Goal: Information Seeking & Learning: Learn about a topic

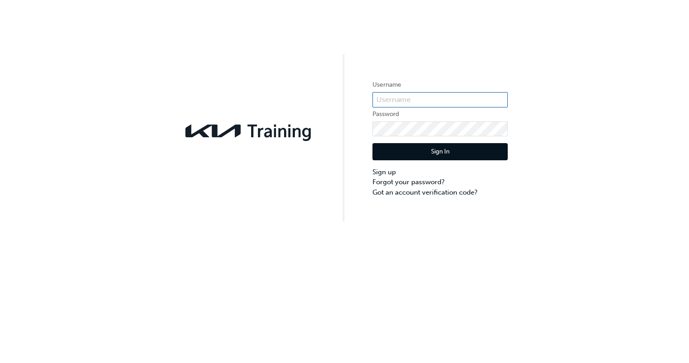
click at [420, 97] on input "text" at bounding box center [440, 99] width 135 height 15
type input "KAU86346A1"
click at [438, 150] on button "Sign In" at bounding box center [440, 151] width 135 height 17
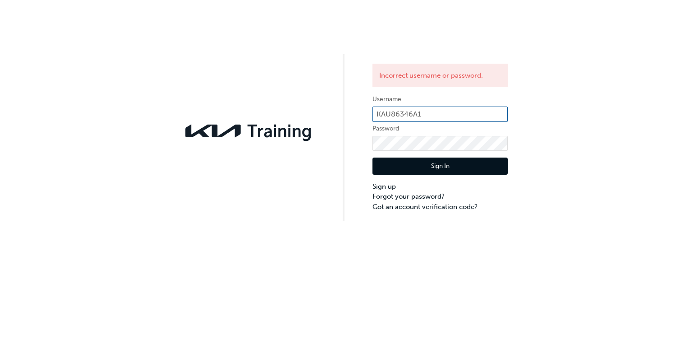
click at [425, 110] on input "KAU86346A1" at bounding box center [440, 113] width 135 height 15
type input "K"
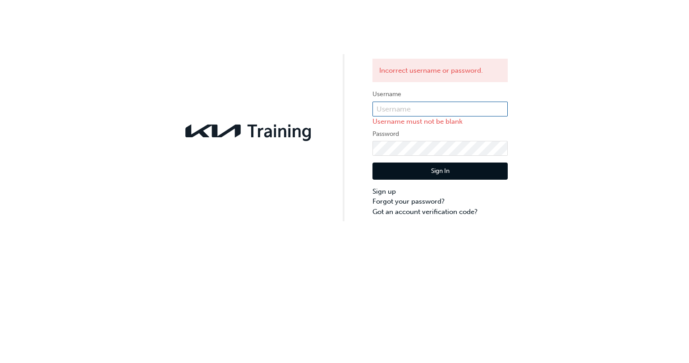
paste input "KAU86346A1"
type input "KAU86346A1"
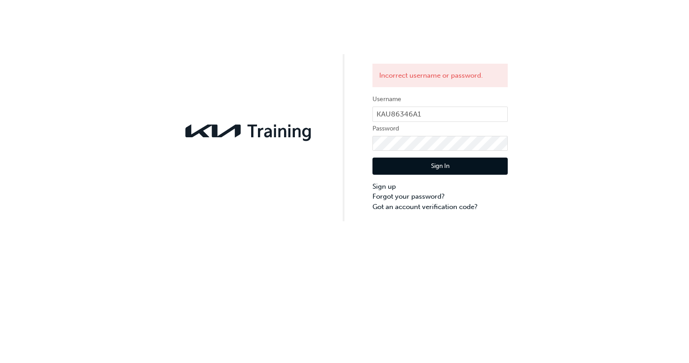
click at [435, 162] on button "Sign In" at bounding box center [440, 165] width 135 height 17
click at [288, 314] on div "Incorrect username or password. Username KAU86346A1 Password Sign In Sign up Fo…" at bounding box center [344, 181] width 689 height 363
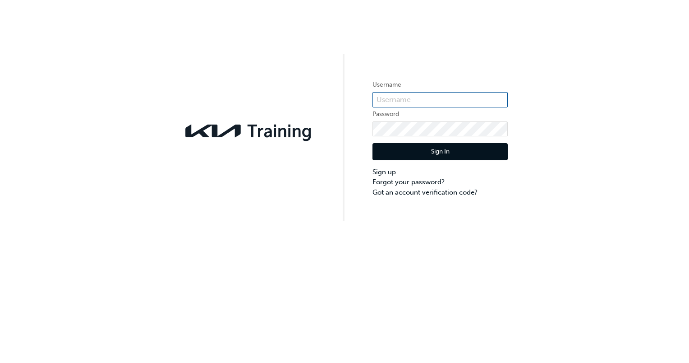
click at [474, 99] on input "text" at bounding box center [440, 99] width 135 height 15
type input "KAU86346A1"
click at [456, 148] on button "Sign In" at bounding box center [440, 151] width 135 height 17
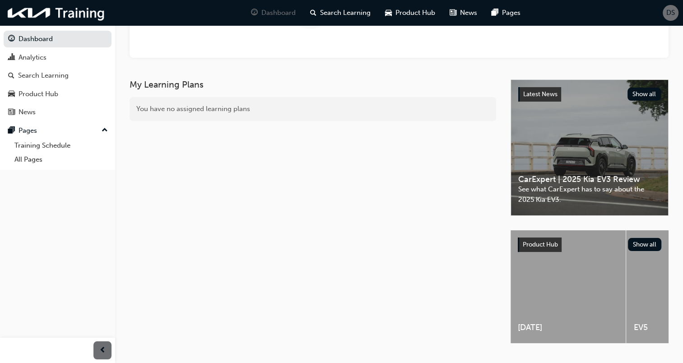
scroll to position [148, 0]
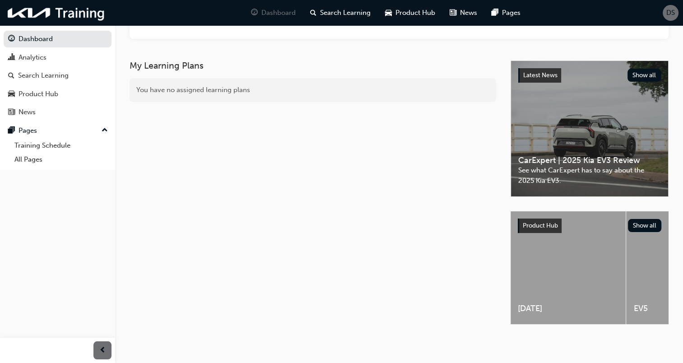
click at [562, 106] on div "Latest News Show all CarExpert | 2025 Kia EV3 Review See what CarExpert has to …" at bounding box center [589, 128] width 157 height 135
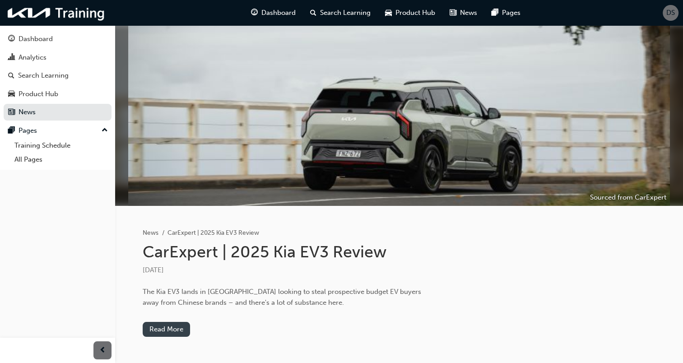
click at [179, 328] on link "Read More" at bounding box center [166, 329] width 47 height 15
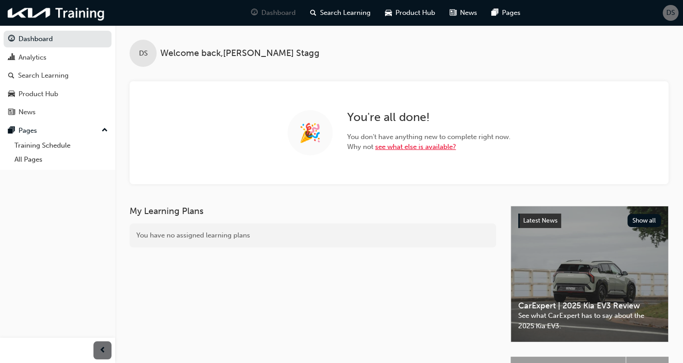
click at [404, 148] on link "see what else is available?" at bounding box center [415, 147] width 81 height 8
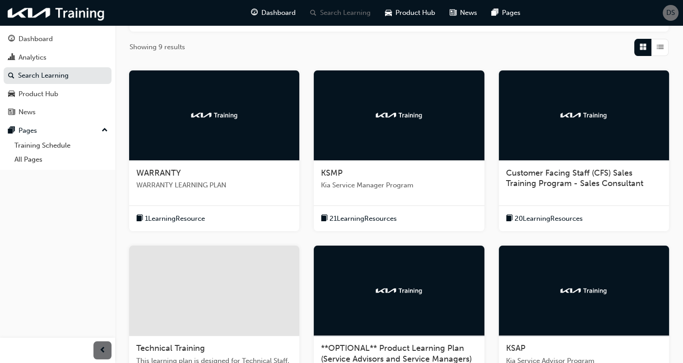
scroll to position [157, 0]
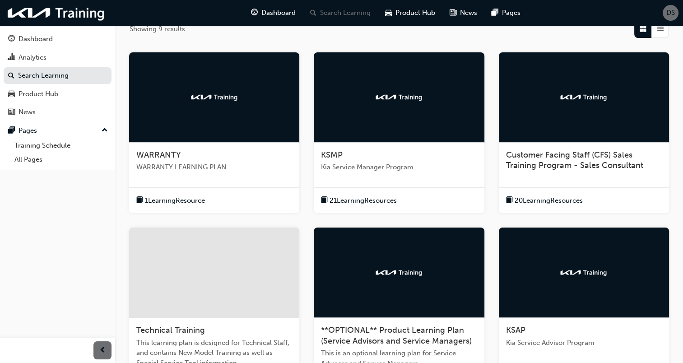
click at [204, 97] on img at bounding box center [214, 96] width 50 height 9
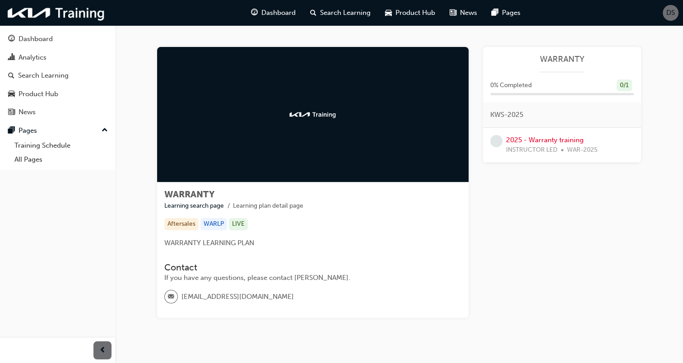
click at [313, 117] on img at bounding box center [313, 114] width 50 height 9
click at [525, 139] on link "2025 - Warranty training" at bounding box center [545, 140] width 78 height 8
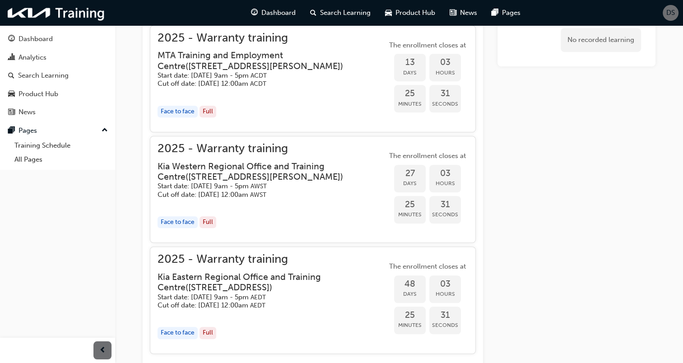
scroll to position [735, 0]
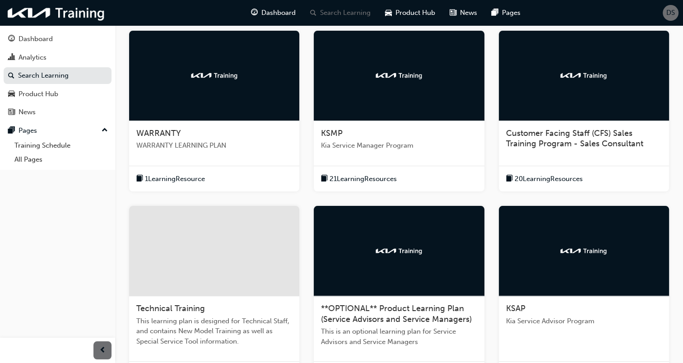
scroll to position [181, 0]
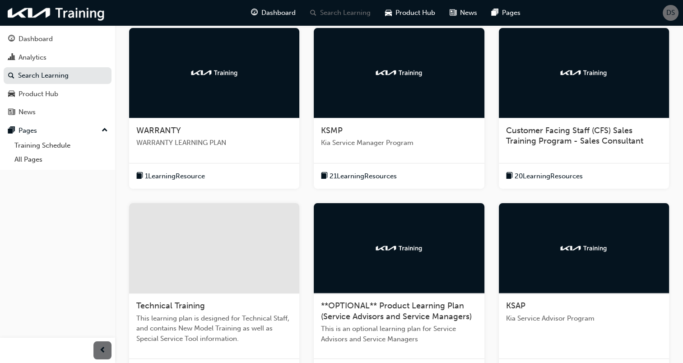
click at [594, 141] on span "Customer Facing Staff (CFS) Sales Training Program - Sales Consultant" at bounding box center [574, 135] width 137 height 21
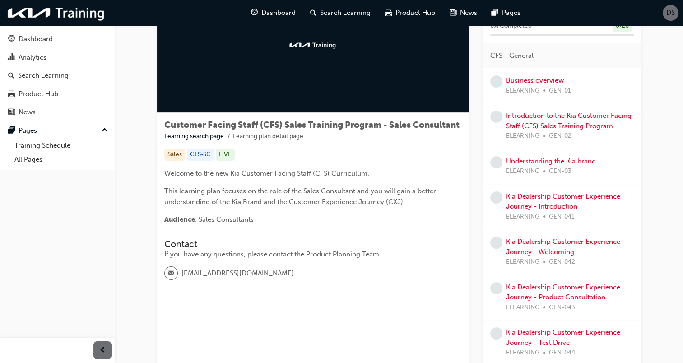
scroll to position [66, 0]
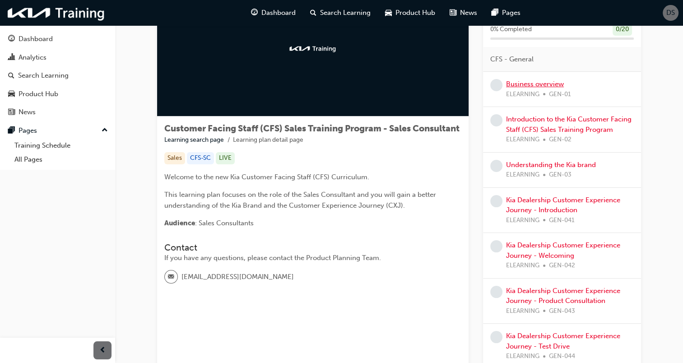
click at [533, 83] on link "Business overview" at bounding box center [535, 84] width 58 height 8
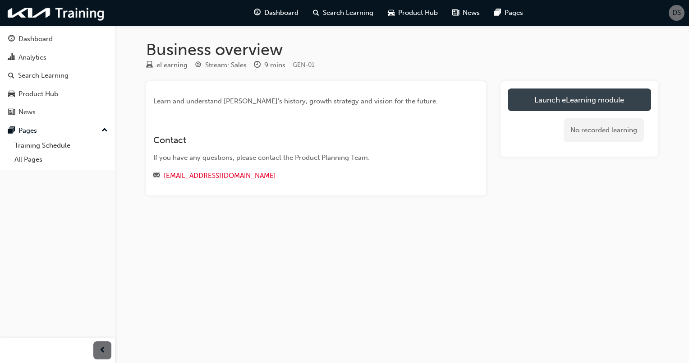
click at [588, 97] on link "Launch eLearning module" at bounding box center [579, 99] width 143 height 23
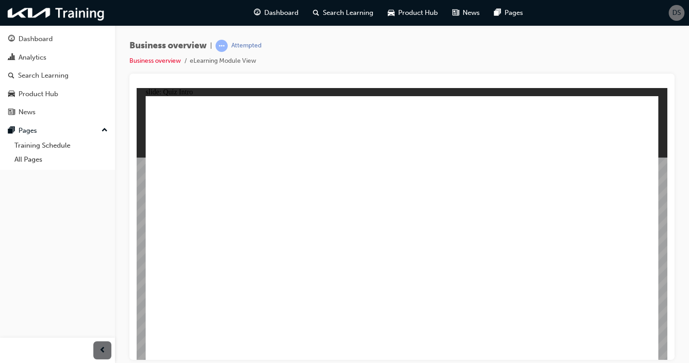
radio input "true"
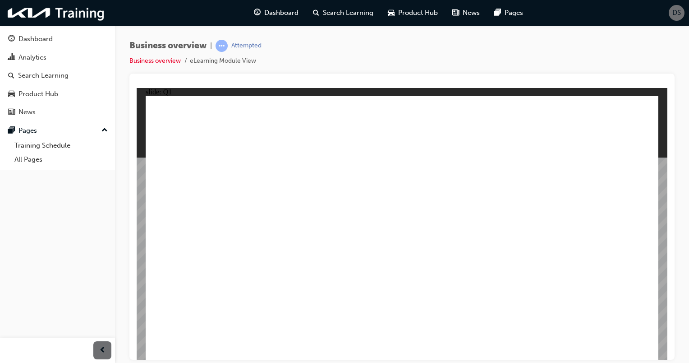
radio input "true"
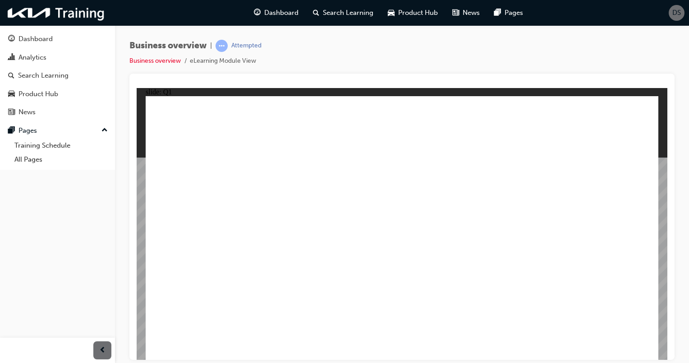
radio input "false"
radio input "true"
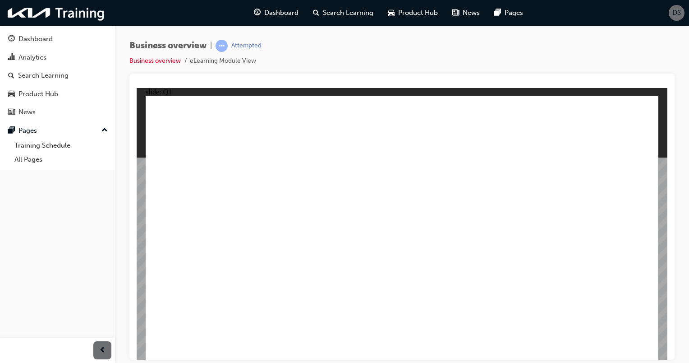
checkbox input "true"
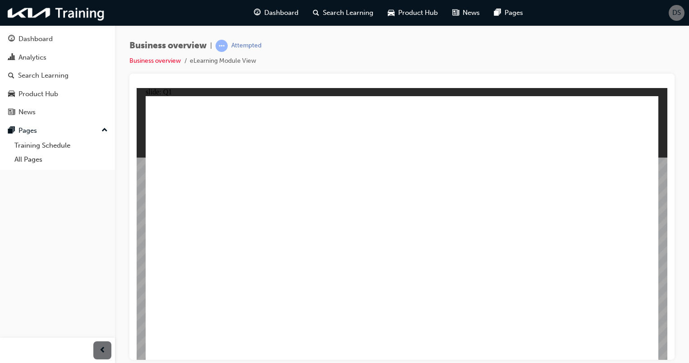
checkbox input "true"
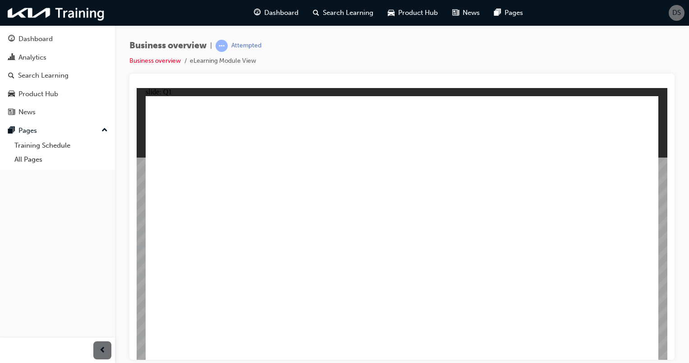
checkbox input "true"
checkbox input "false"
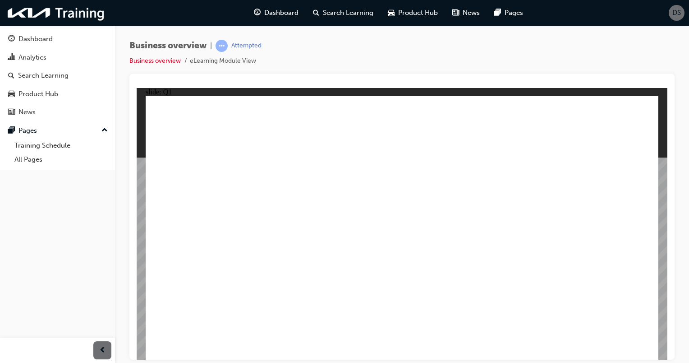
checkbox input "false"
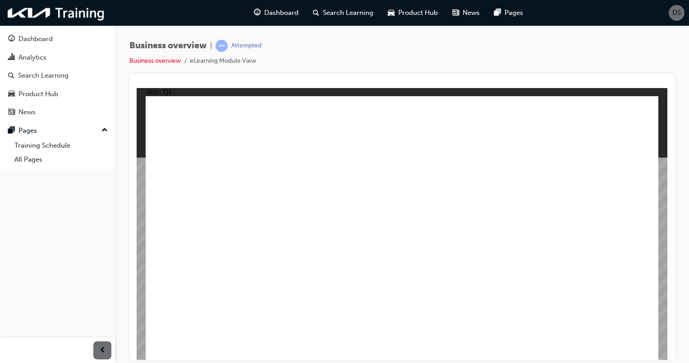
checkbox input "true"
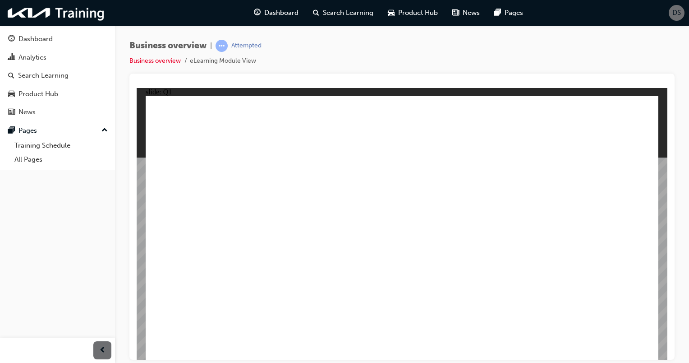
checkbox input "true"
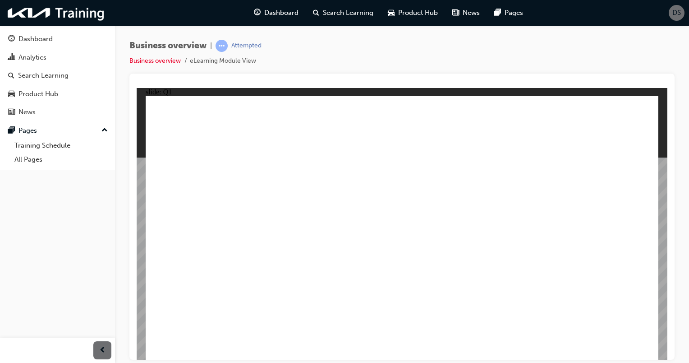
checkbox input "true"
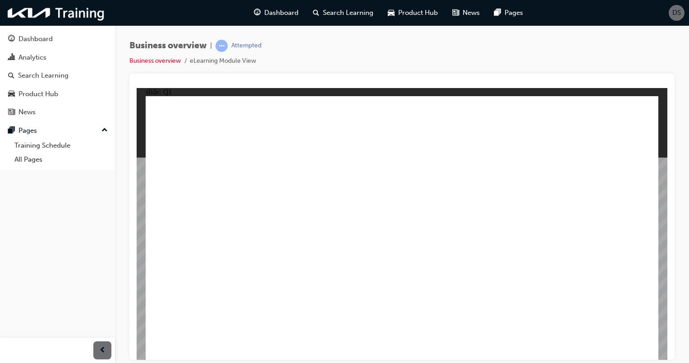
checkbox input "false"
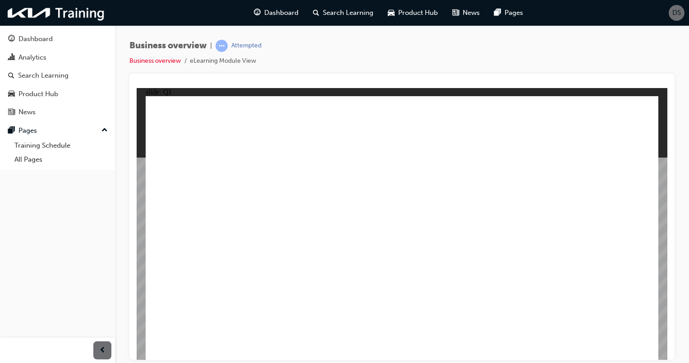
checkbox input "false"
click at [164, 59] on link "Business overview" at bounding box center [154, 61] width 51 height 8
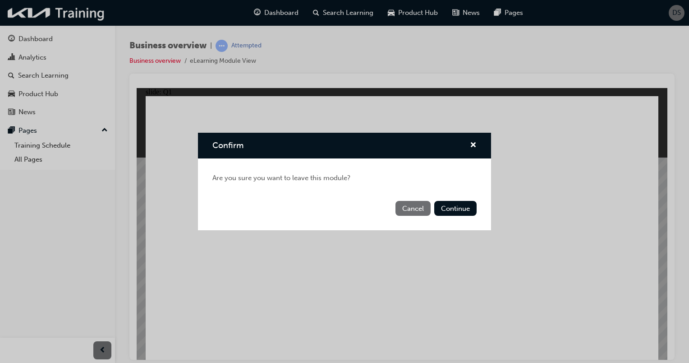
click at [217, 57] on div "Confirm Are you sure you want to leave this module? Cancel Continue" at bounding box center [344, 181] width 689 height 363
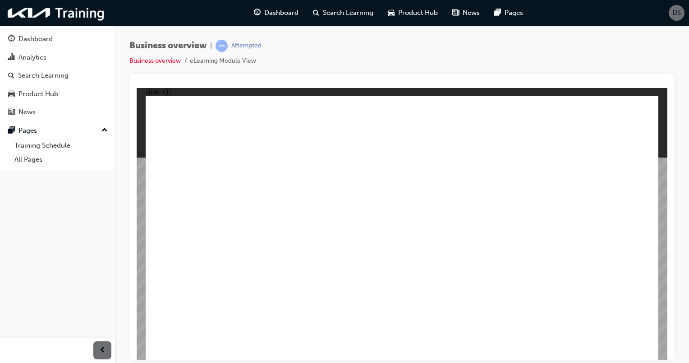
checkbox input "true"
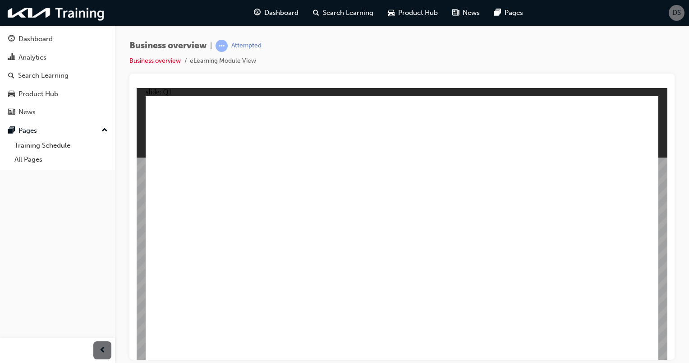
checkbox input "true"
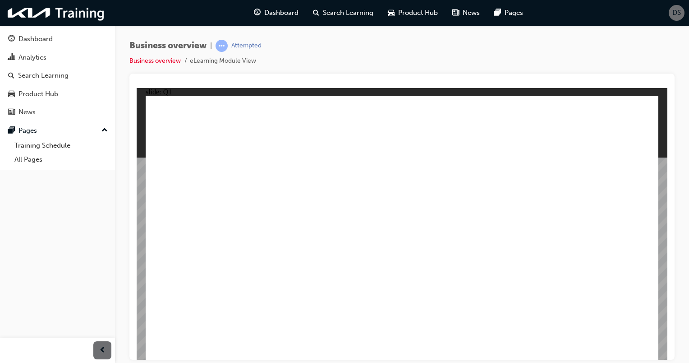
checkbox input "true"
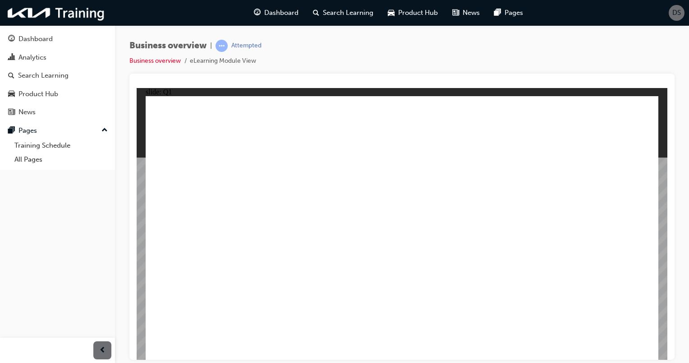
checkbox input "false"
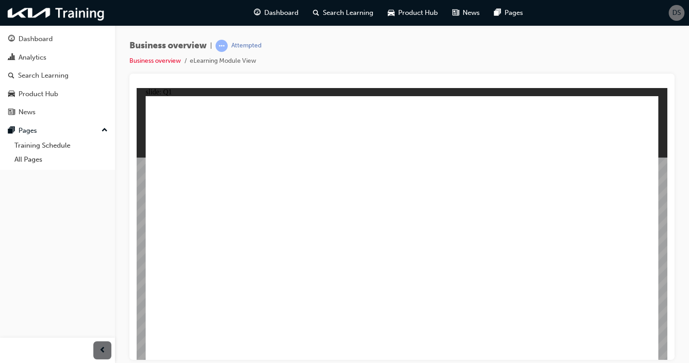
checkbox input "false"
click at [171, 60] on link "Business overview" at bounding box center [154, 61] width 51 height 8
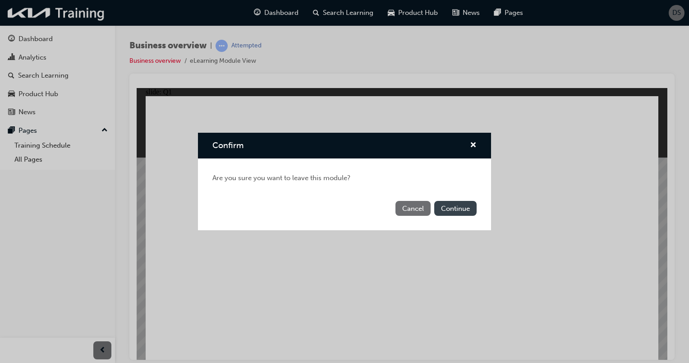
click at [466, 207] on button "Continue" at bounding box center [455, 208] width 42 height 15
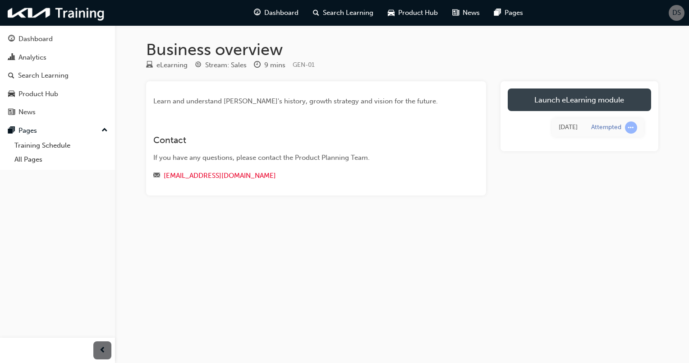
click at [567, 99] on link "Launch eLearning module" at bounding box center [579, 99] width 143 height 23
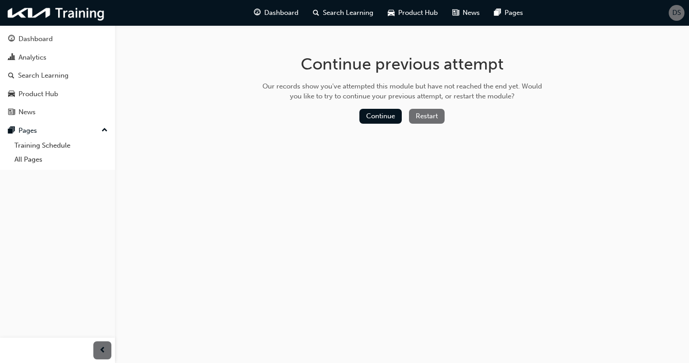
click at [432, 115] on button "Restart" at bounding box center [427, 116] width 36 height 15
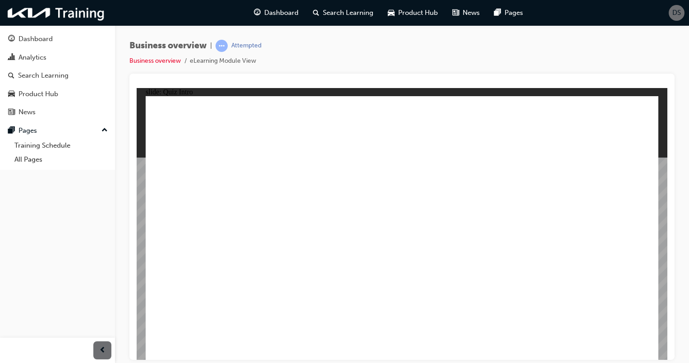
radio input "true"
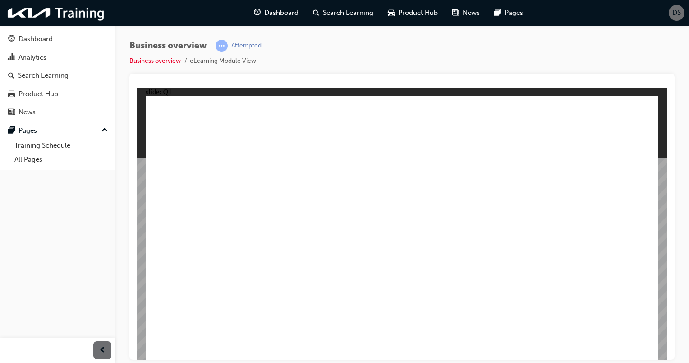
radio input "true"
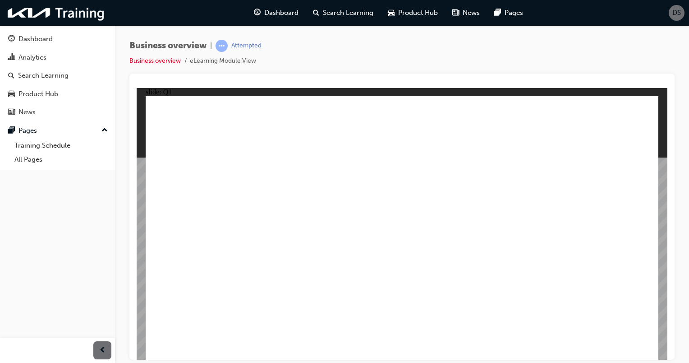
checkbox input "true"
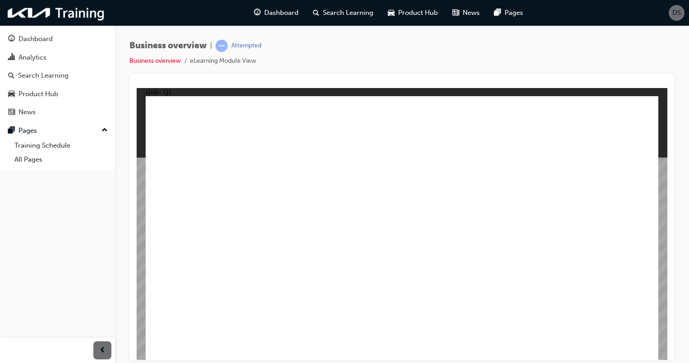
checkbox input "true"
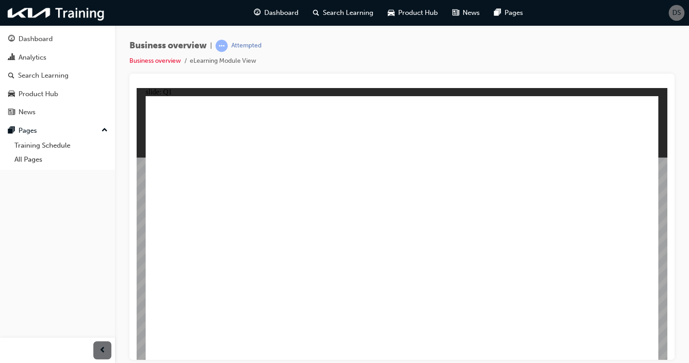
checkbox input "true"
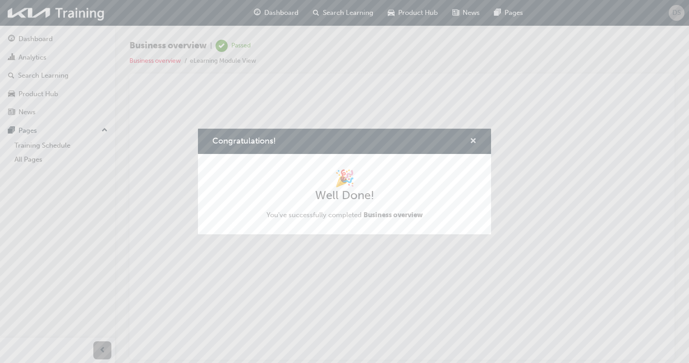
click at [472, 140] on span "cross-icon" at bounding box center [473, 142] width 7 height 8
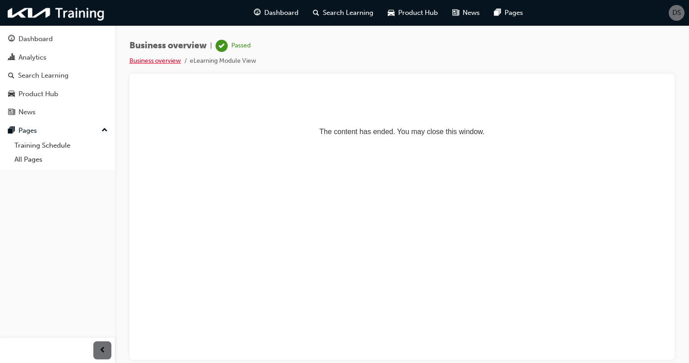
click at [140, 60] on link "Business overview" at bounding box center [154, 61] width 51 height 8
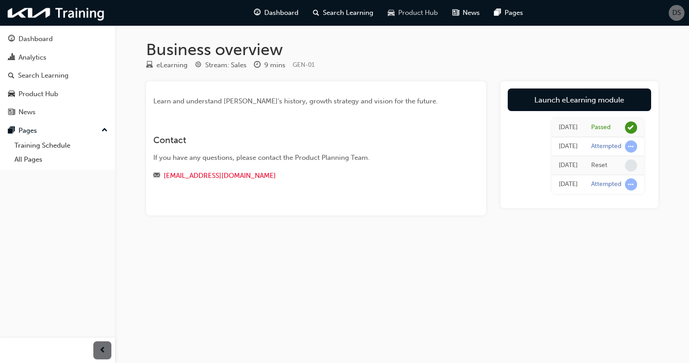
click at [417, 13] on span "Product Hub" at bounding box center [418, 13] width 40 height 10
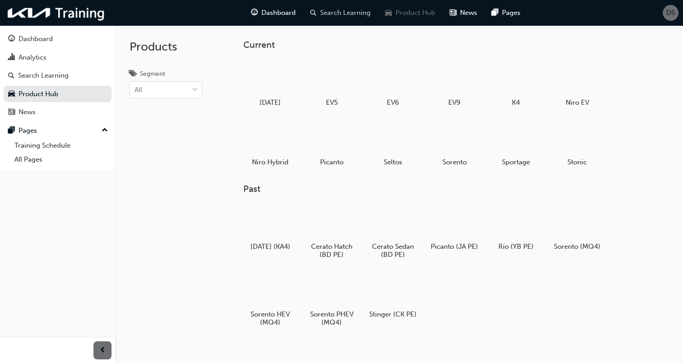
click at [343, 11] on span "Search Learning" at bounding box center [345, 13] width 51 height 10
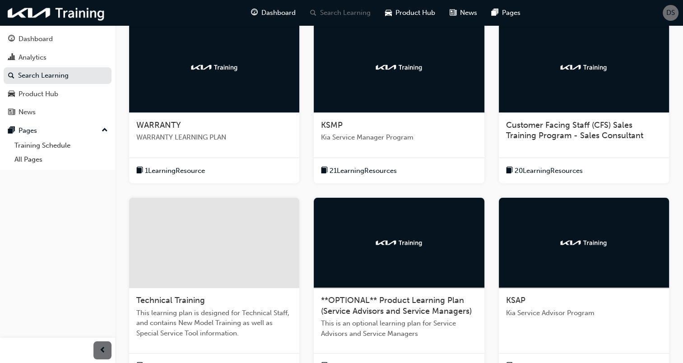
scroll to position [168, 0]
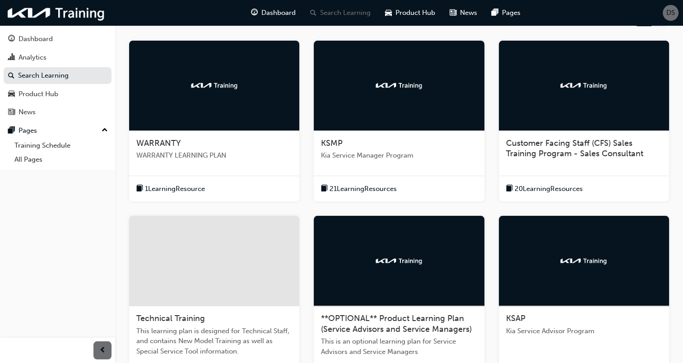
click at [581, 81] on img at bounding box center [583, 85] width 50 height 9
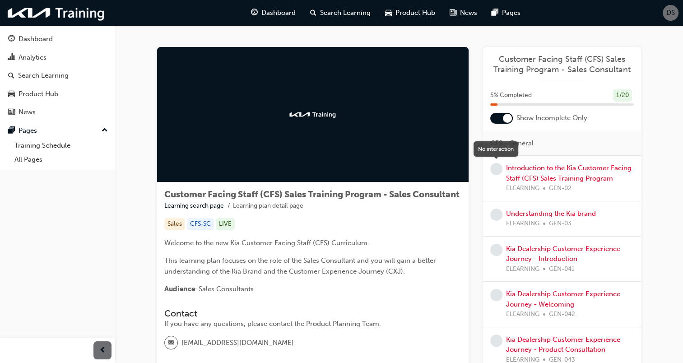
click at [494, 167] on span "learningRecordVerb_NONE-icon" at bounding box center [496, 169] width 12 height 12
click at [515, 174] on link "Introduction to the Kia Customer Facing Staff (CFS) Sales Training Program" at bounding box center [568, 173] width 125 height 18
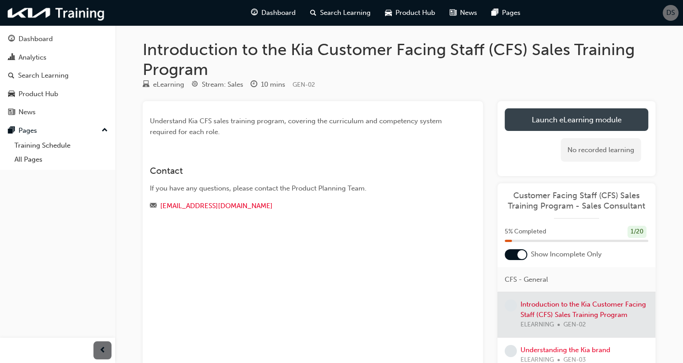
click at [579, 119] on link "Launch eLearning module" at bounding box center [575, 119] width 143 height 23
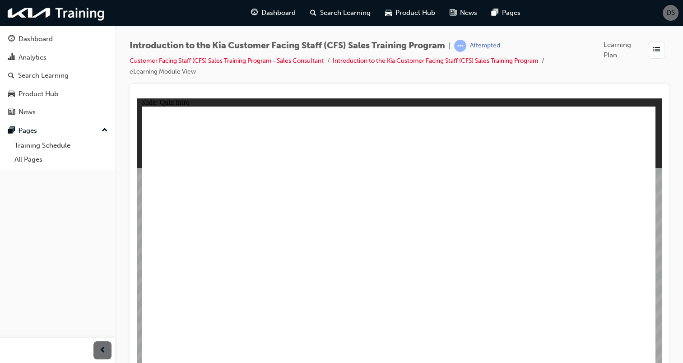
radio input "true"
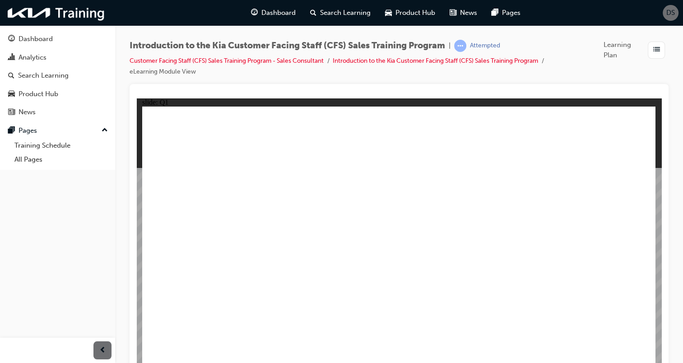
radio input "false"
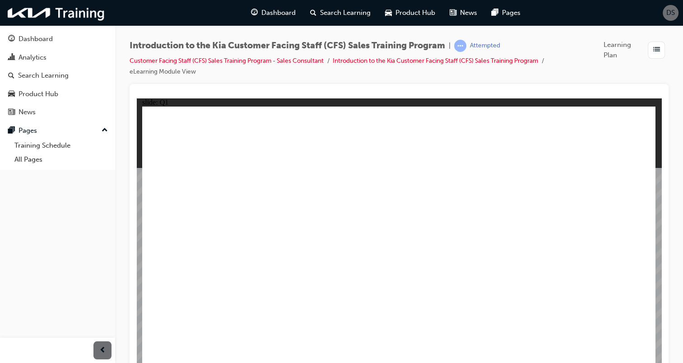
radio input "true"
drag, startPoint x: 346, startPoint y: 249, endPoint x: 283, endPoint y: 223, distance: 67.8
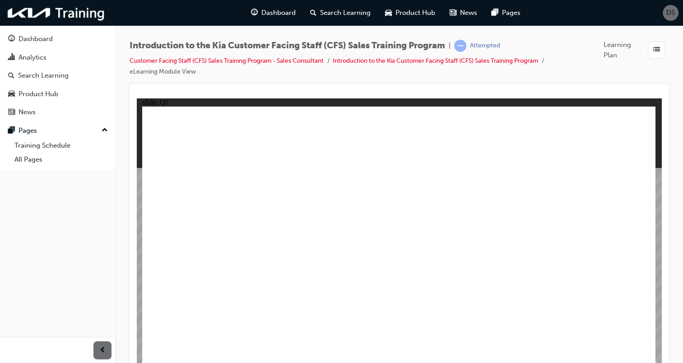
checkbox input "true"
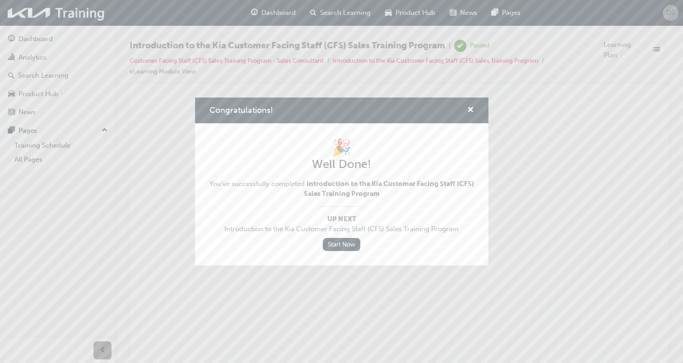
click at [429, 136] on div "🎉 Well Done! You've successfully completed Introduction to the Kia Customer Fac…" at bounding box center [341, 194] width 293 height 142
click at [473, 112] on span "cross-icon" at bounding box center [470, 110] width 7 height 8
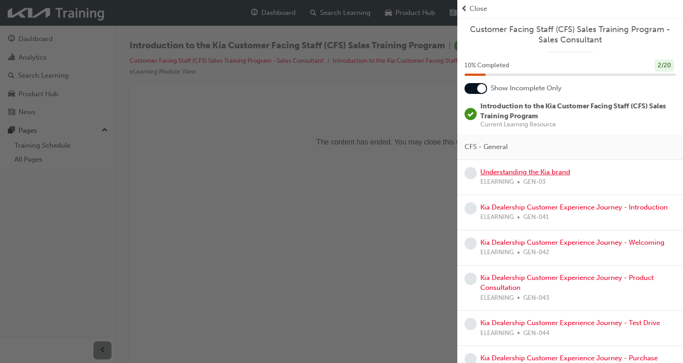
click at [480, 175] on link "Understanding the Kia brand" at bounding box center [525, 172] width 90 height 8
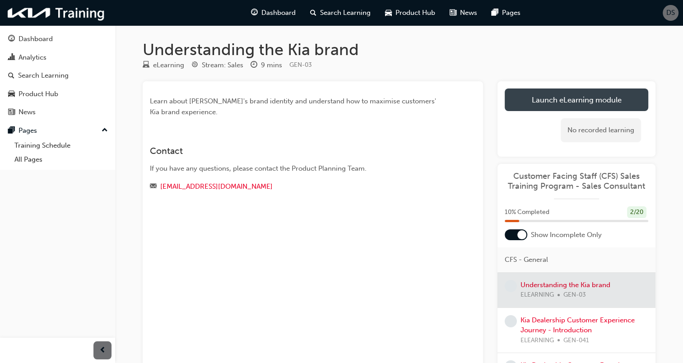
click at [559, 103] on link "Launch eLearning module" at bounding box center [575, 99] width 143 height 23
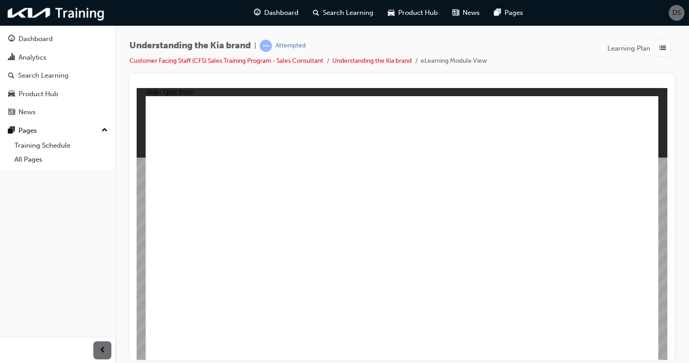
radio input "true"
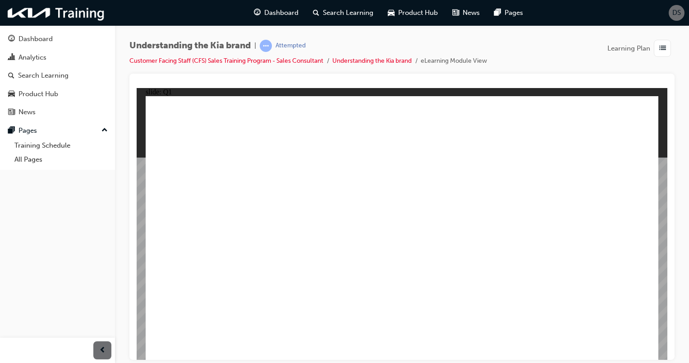
radio input "true"
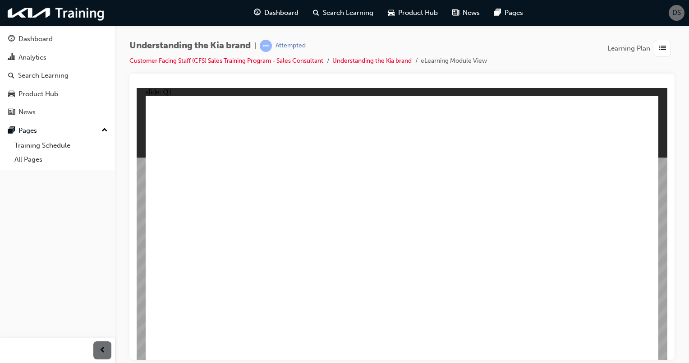
radio input "true"
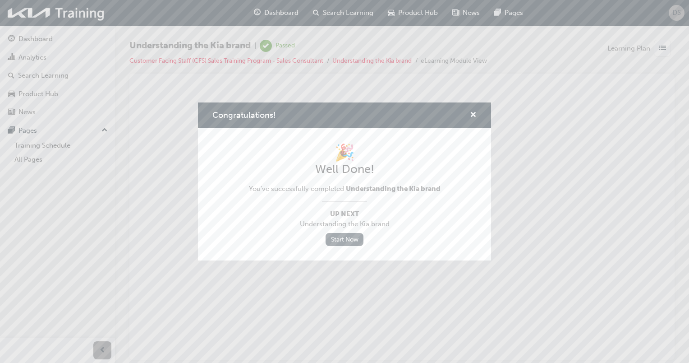
click at [349, 237] on link "Start Now" at bounding box center [345, 239] width 38 height 13
click at [335, 235] on link "Start Now" at bounding box center [345, 239] width 38 height 13
click at [335, 236] on link "Start Now" at bounding box center [345, 239] width 38 height 13
click at [345, 236] on link "Start Now" at bounding box center [345, 239] width 38 height 13
click at [473, 112] on span "cross-icon" at bounding box center [473, 115] width 7 height 8
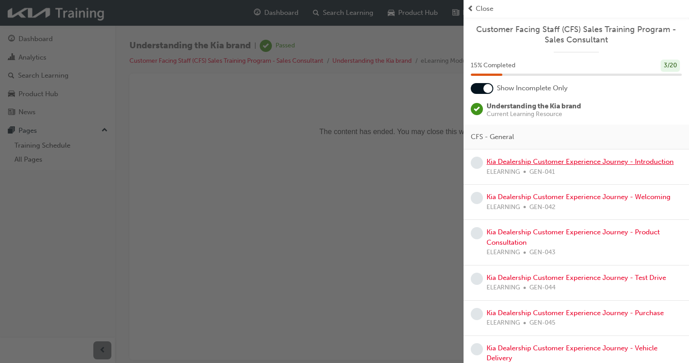
click at [526, 163] on link "Kia Dealership Customer Experience Journey - Introduction" at bounding box center [580, 161] width 187 height 8
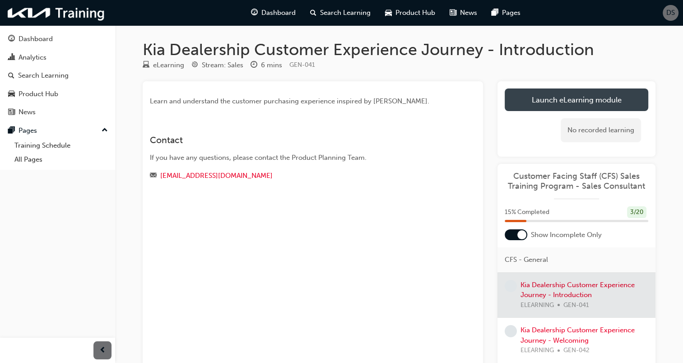
click at [549, 99] on link "Launch eLearning module" at bounding box center [575, 99] width 143 height 23
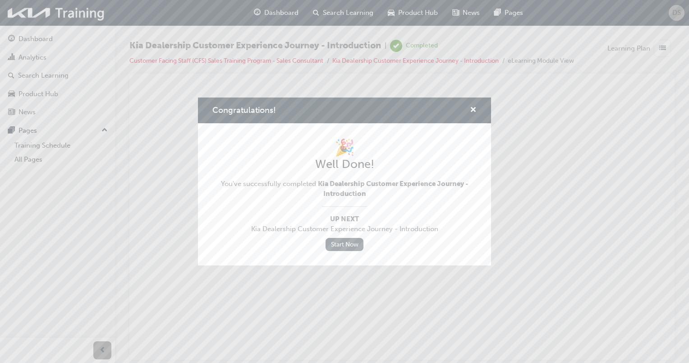
click at [342, 245] on link "Start Now" at bounding box center [345, 244] width 38 height 13
click at [473, 106] on span "cross-icon" at bounding box center [473, 110] width 7 height 8
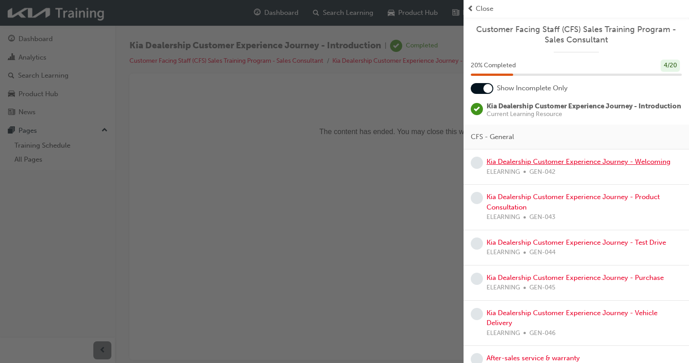
click at [540, 166] on link "Kia Dealership Customer Experience Journey - Welcoming" at bounding box center [579, 161] width 184 height 8
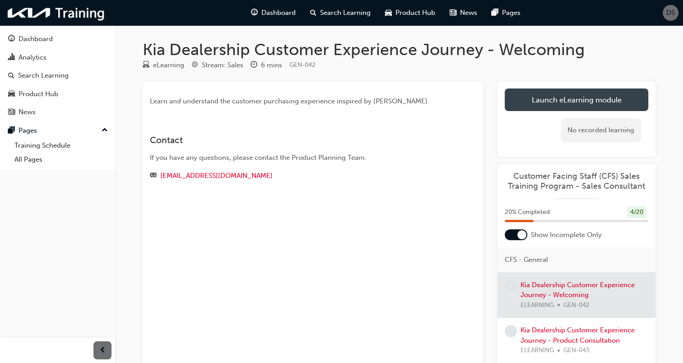
click at [570, 93] on link "Launch eLearning module" at bounding box center [575, 99] width 143 height 23
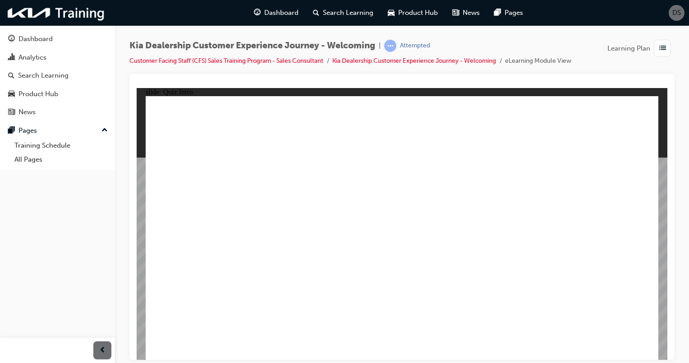
radio input "true"
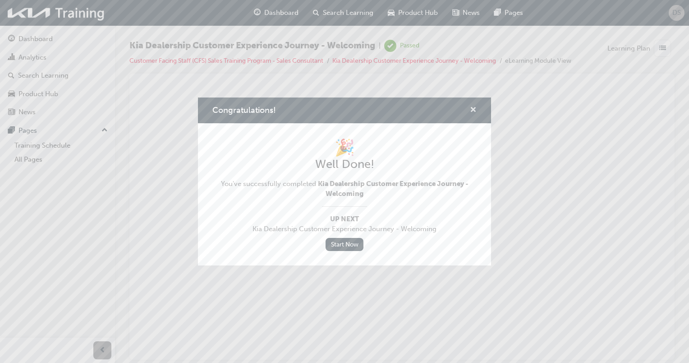
click at [475, 106] on span "cross-icon" at bounding box center [473, 110] width 7 height 8
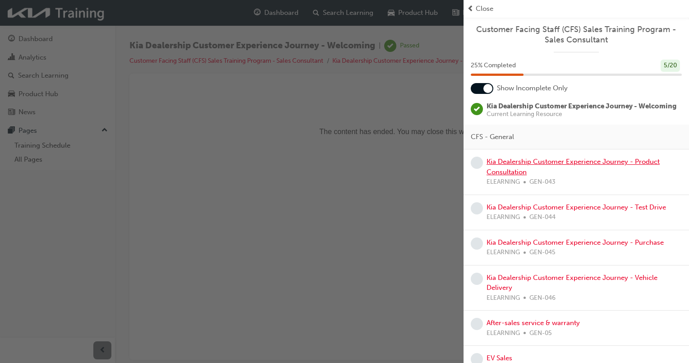
click at [520, 176] on link "Kia Dealership Customer Experience Journey - Product Consultation" at bounding box center [573, 166] width 173 height 18
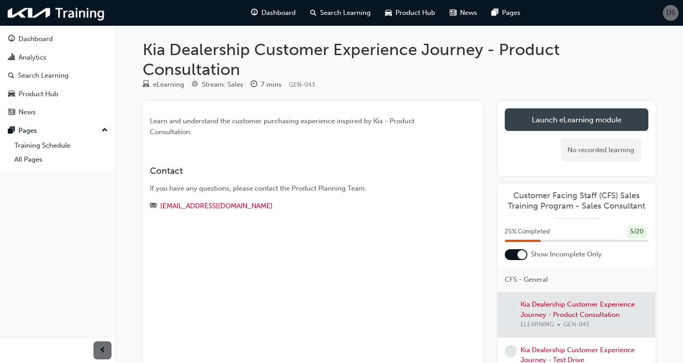
click at [550, 109] on link "Launch eLearning module" at bounding box center [575, 119] width 143 height 23
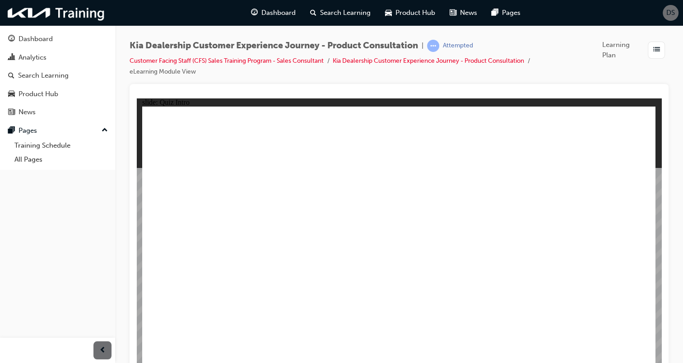
checkbox input "true"
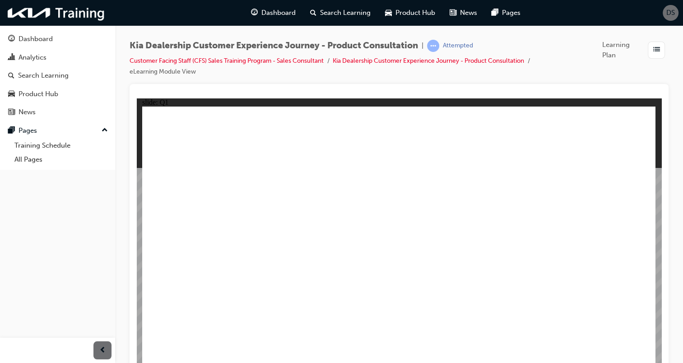
checkbox input "true"
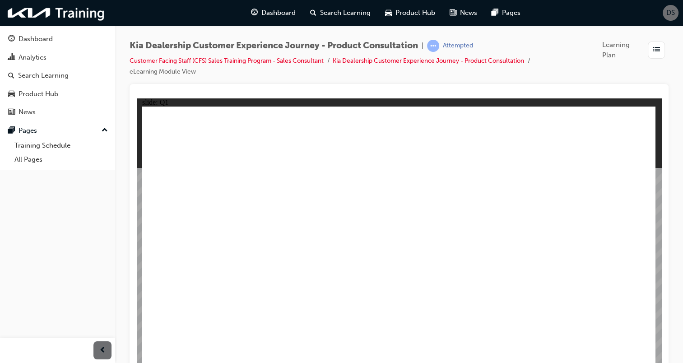
checkbox input "true"
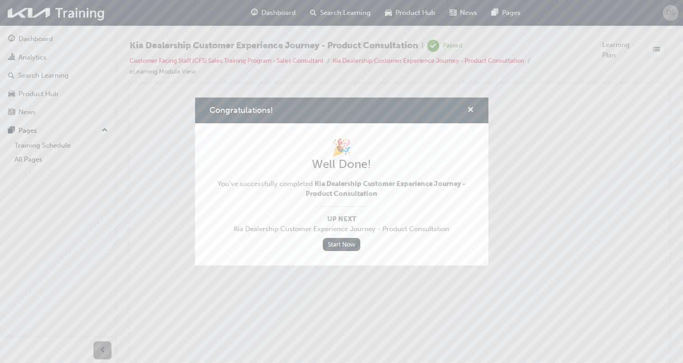
click at [469, 110] on span "cross-icon" at bounding box center [470, 110] width 7 height 8
